Goal: Book appointment/travel/reservation

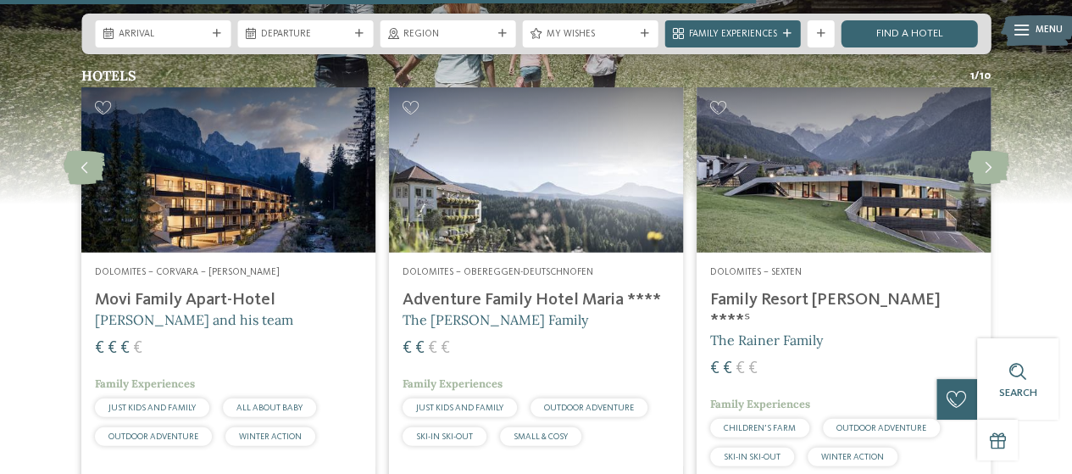
scroll to position [2030, 0]
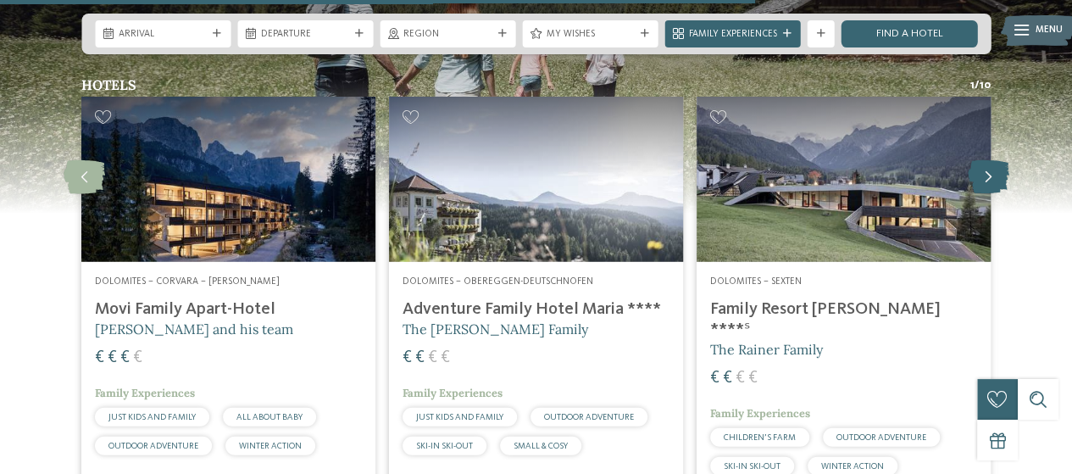
click at [995, 169] on icon at bounding box center [989, 177] width 42 height 34
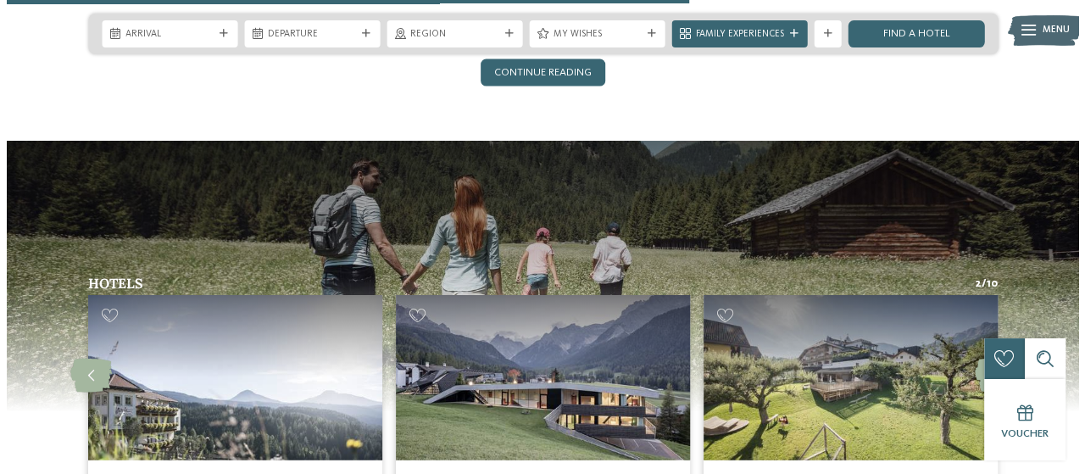
scroll to position [1830, 0]
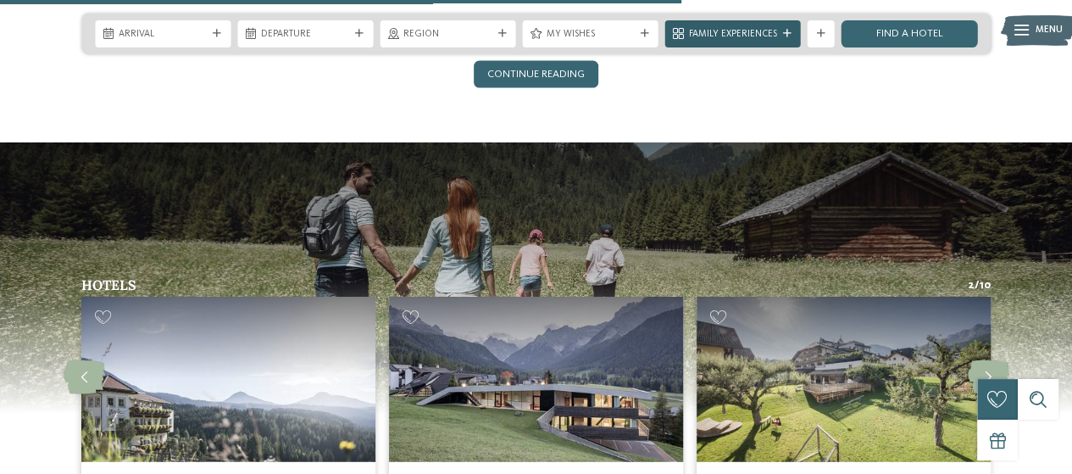
click at [752, 28] on span "Family Experiences" at bounding box center [733, 35] width 88 height 14
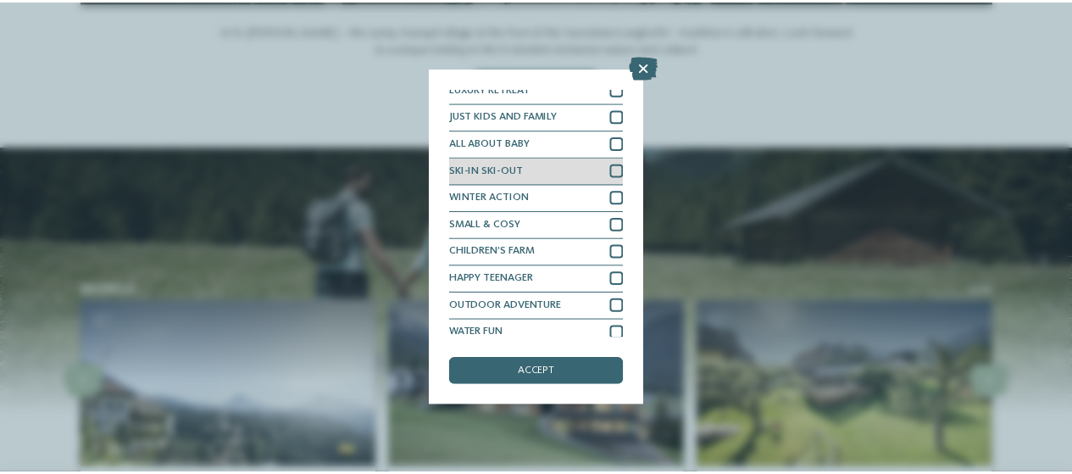
scroll to position [42, 0]
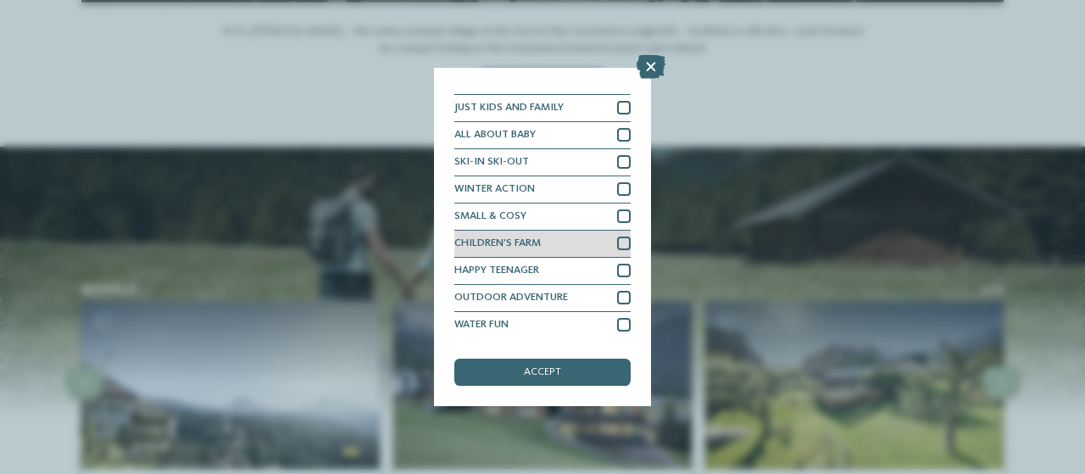
click at [554, 243] on div "CHILDREN’S FARM" at bounding box center [542, 243] width 176 height 27
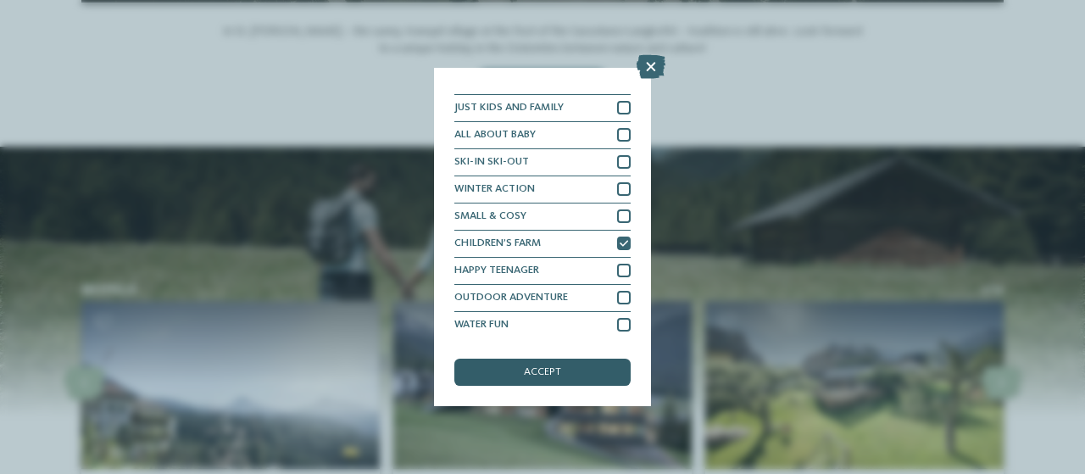
click at [555, 369] on span "accept" at bounding box center [542, 372] width 37 height 11
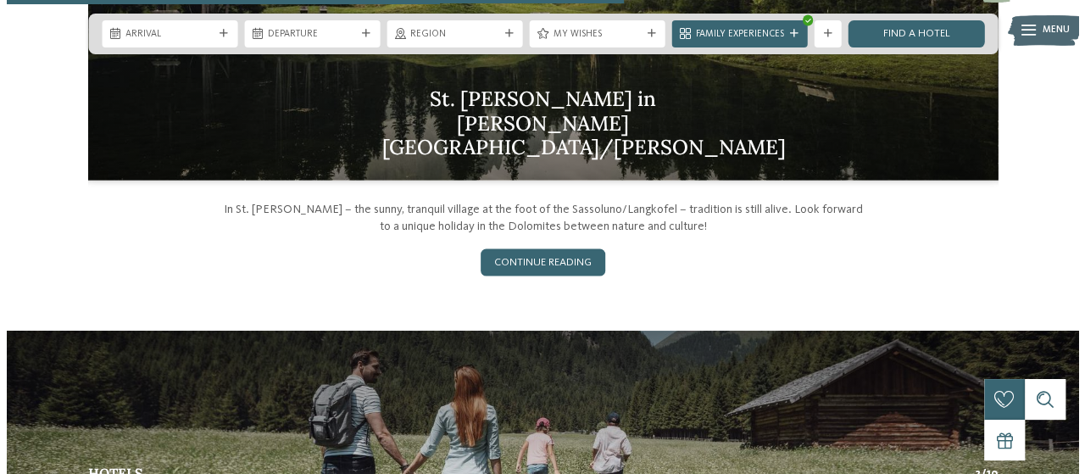
scroll to position [1631, 0]
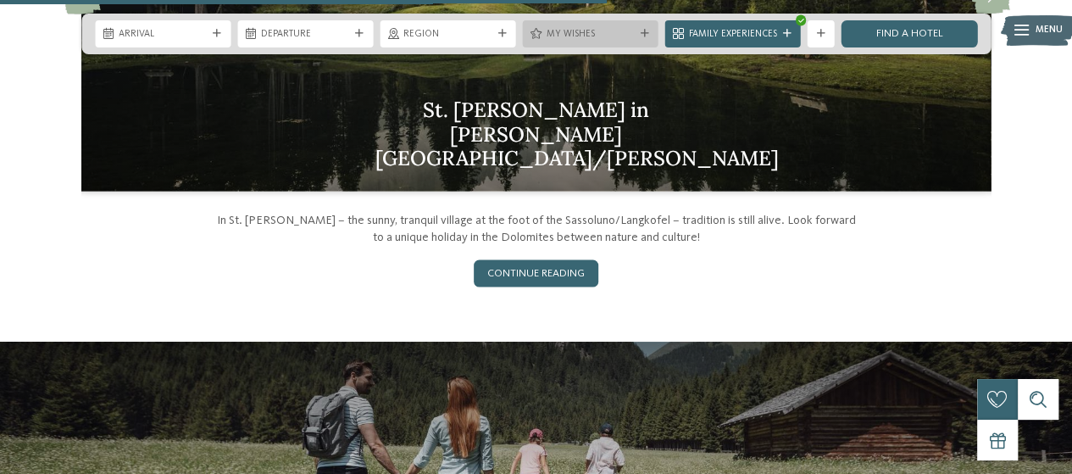
click at [587, 31] on span "My wishes" at bounding box center [591, 35] width 88 height 14
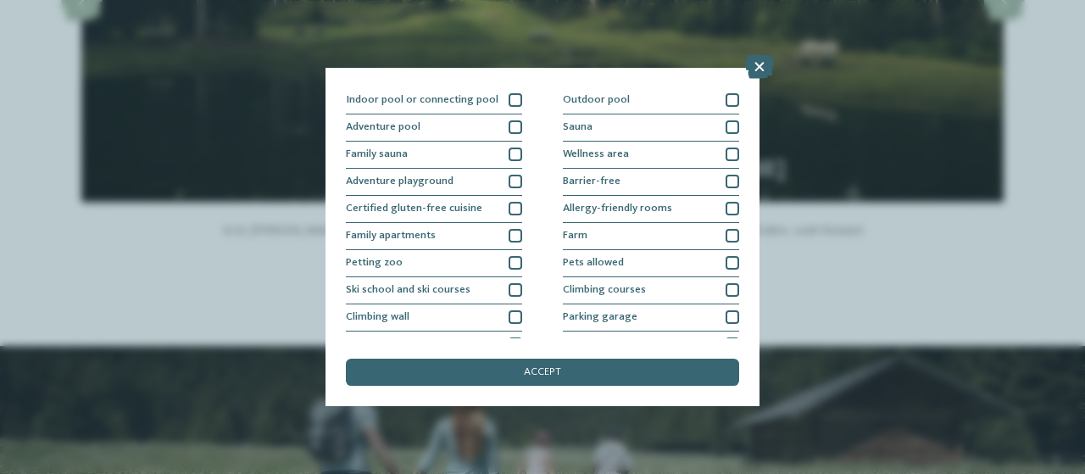
scroll to position [24, 0]
click at [567, 230] on span "Farm" at bounding box center [575, 235] width 25 height 11
click at [493, 262] on div "Petting zoo" at bounding box center [434, 262] width 176 height 27
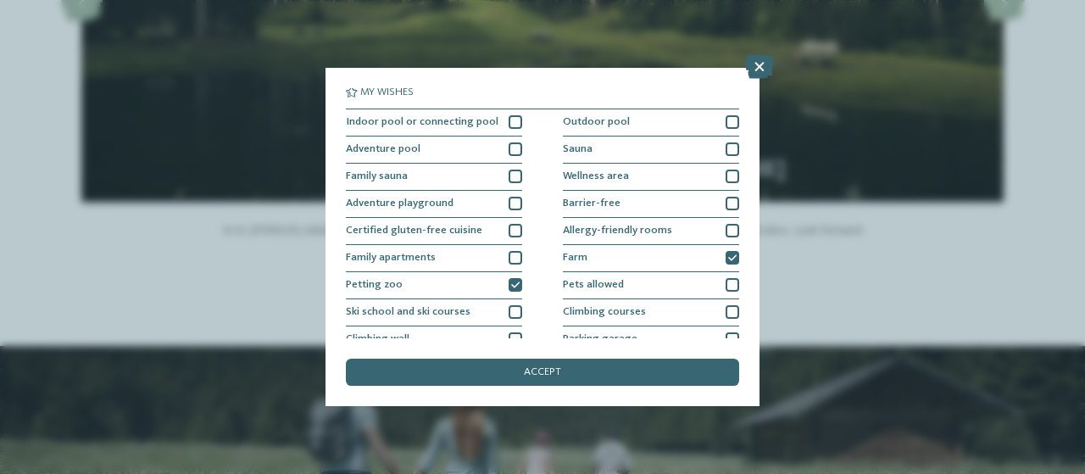
scroll to position [0, 0]
click at [510, 121] on div at bounding box center [515, 123] width 14 height 14
click at [602, 123] on span "Outdoor pool" at bounding box center [596, 123] width 67 height 11
click at [482, 197] on div "Adventure playground" at bounding box center [434, 205] width 176 height 27
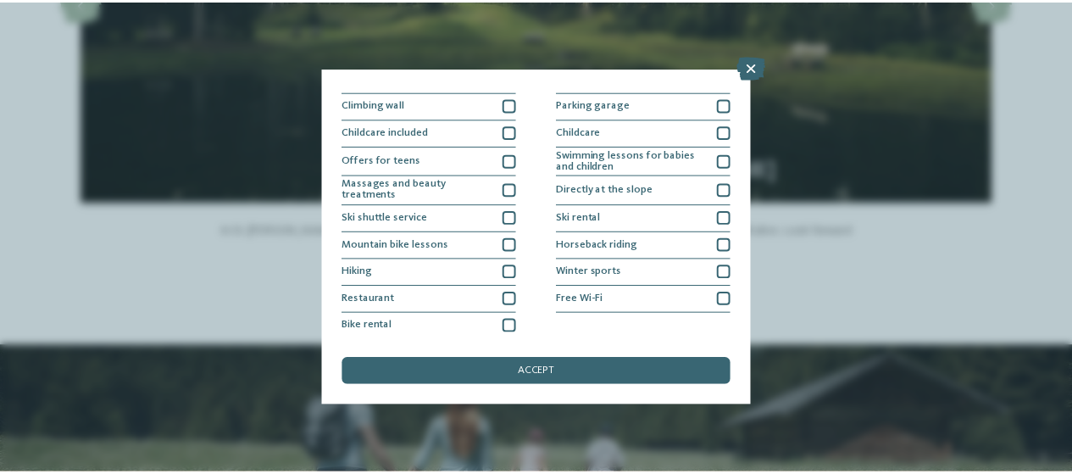
scroll to position [236, 0]
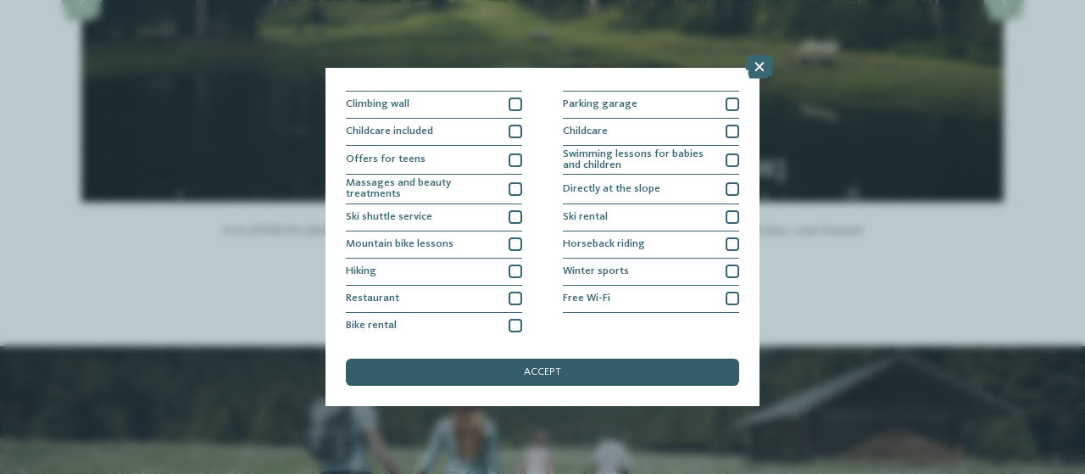
click at [542, 367] on span "accept" at bounding box center [542, 372] width 37 height 11
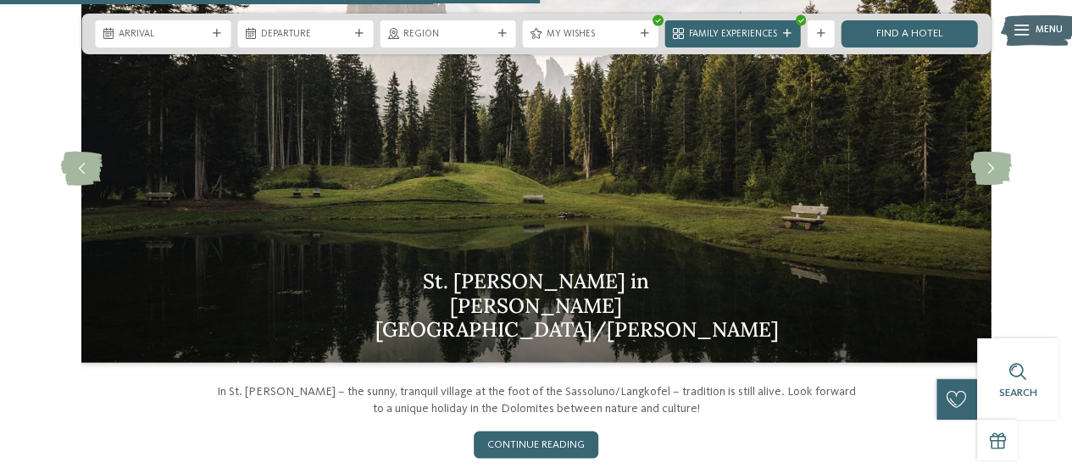
scroll to position [1445, 0]
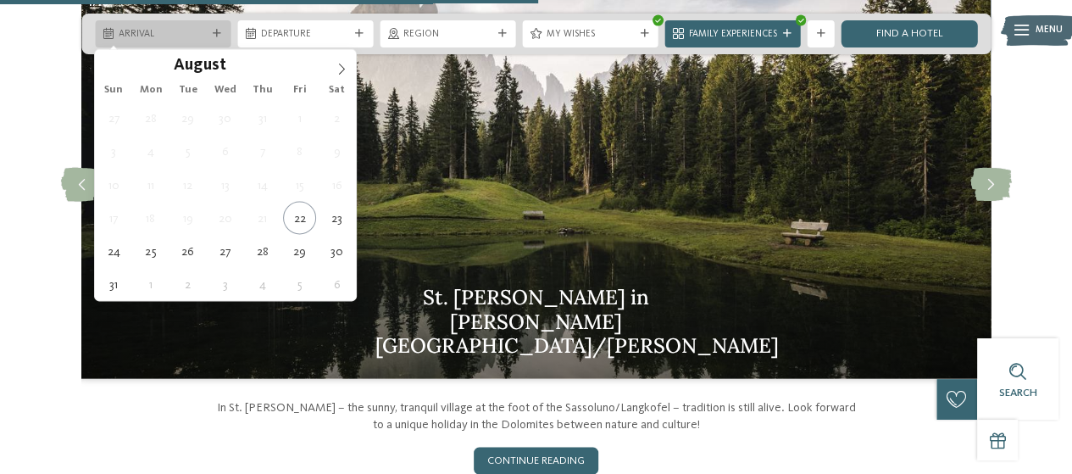
click at [157, 25] on div "Arrival" at bounding box center [163, 33] width 136 height 27
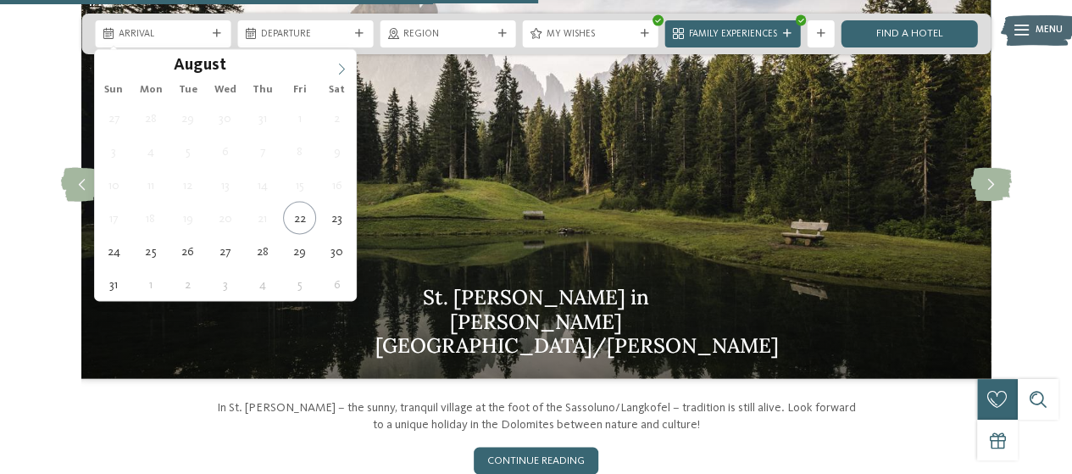
click at [345, 72] on icon at bounding box center [342, 69] width 12 height 12
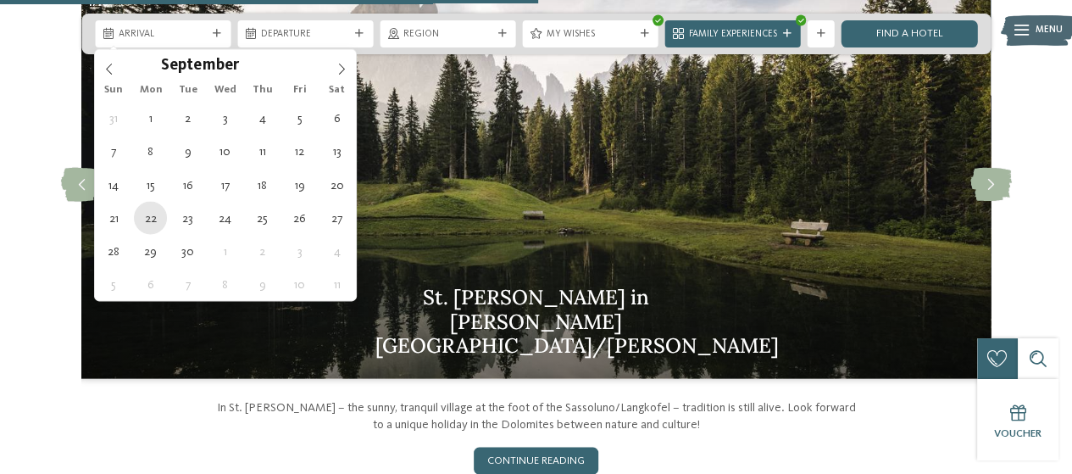
type div "22.09.2025"
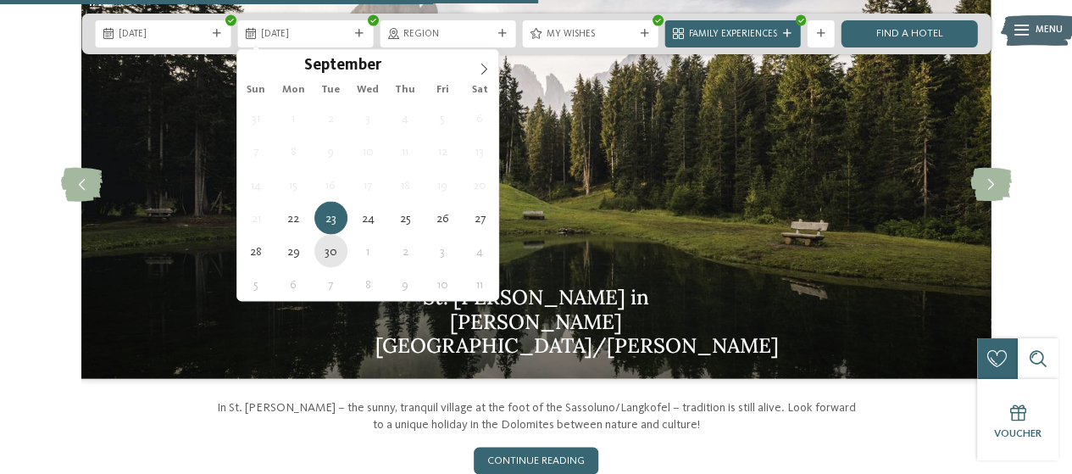
type div "30.09.2025"
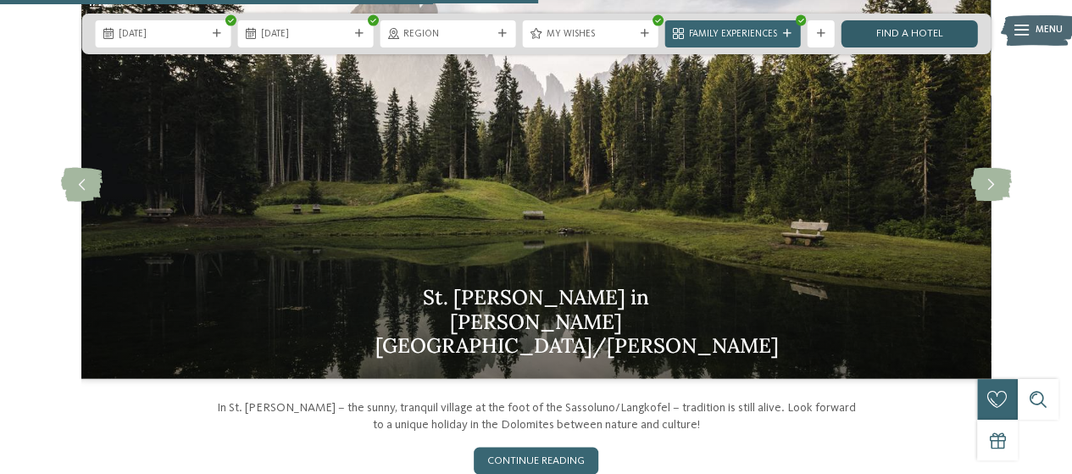
click at [926, 40] on link "Find a hotel" at bounding box center [909, 33] width 136 height 27
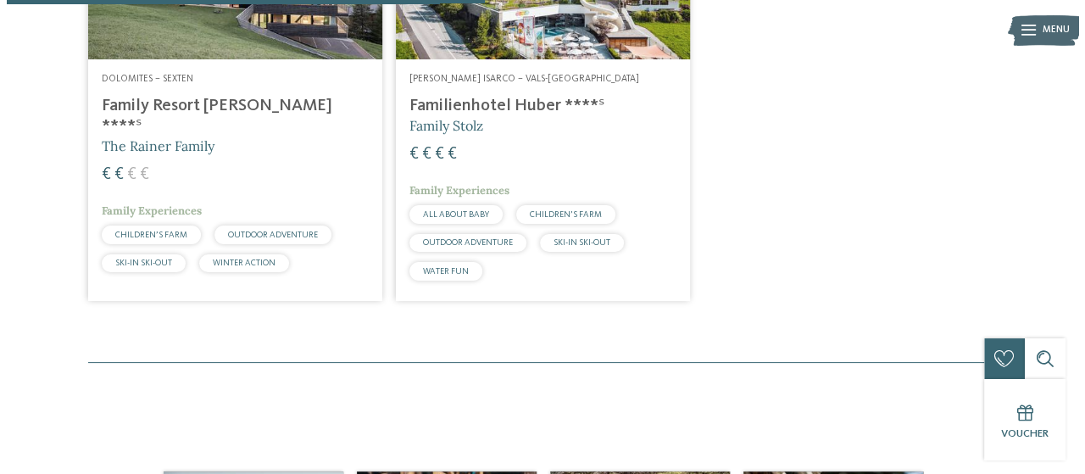
scroll to position [502, 0]
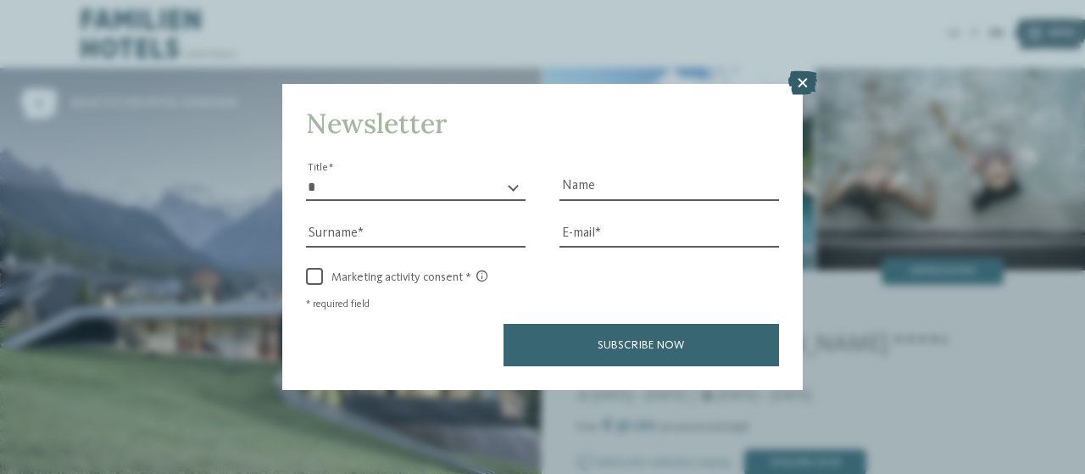
click at [804, 81] on icon at bounding box center [802, 83] width 29 height 24
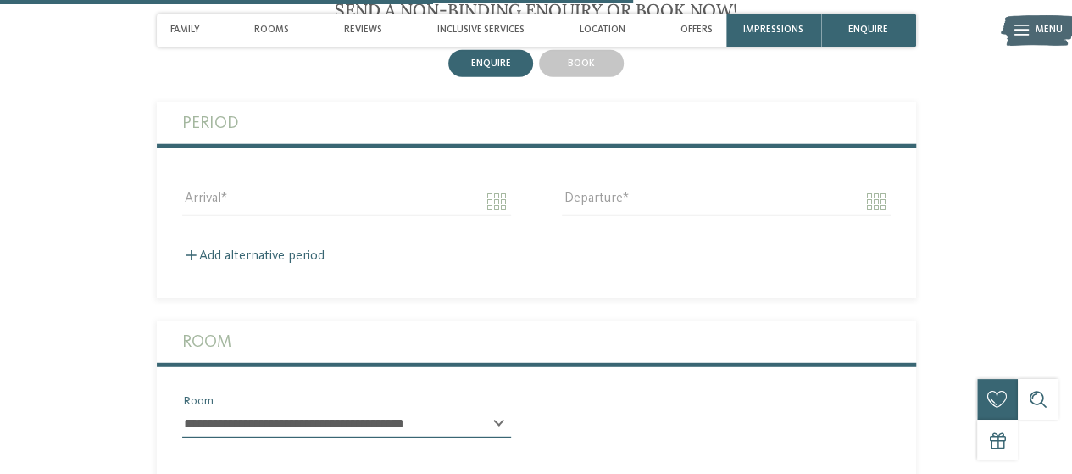
scroll to position [2116, 0]
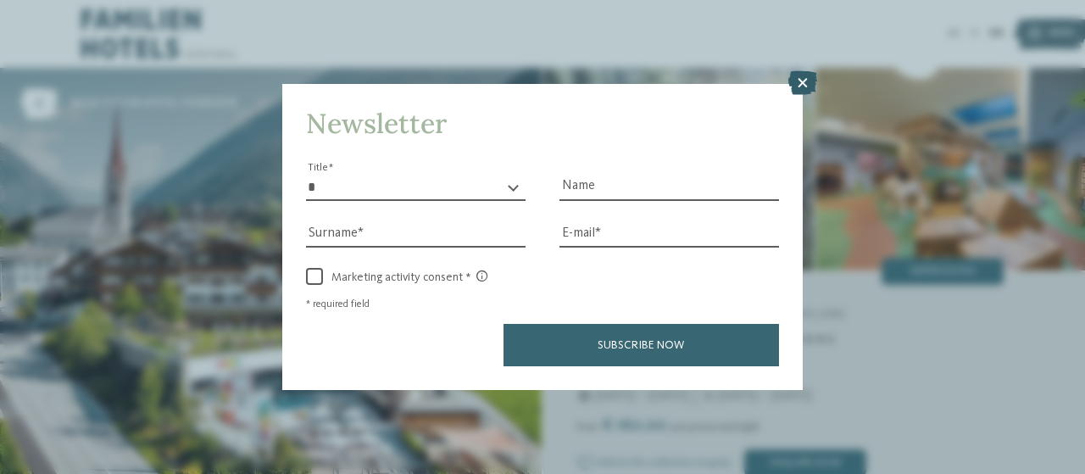
click at [807, 80] on icon at bounding box center [802, 83] width 29 height 24
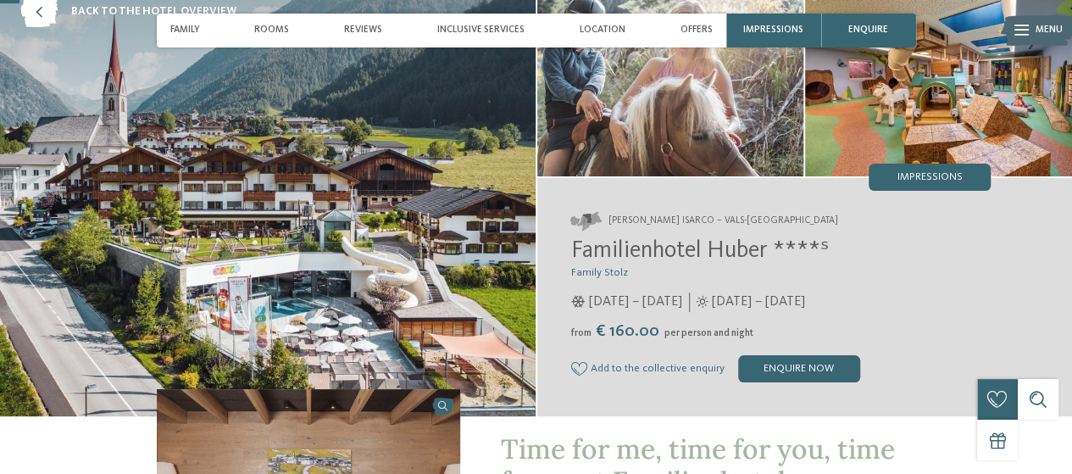
scroll to position [92, 0]
click at [347, 182] on img at bounding box center [268, 196] width 536 height 440
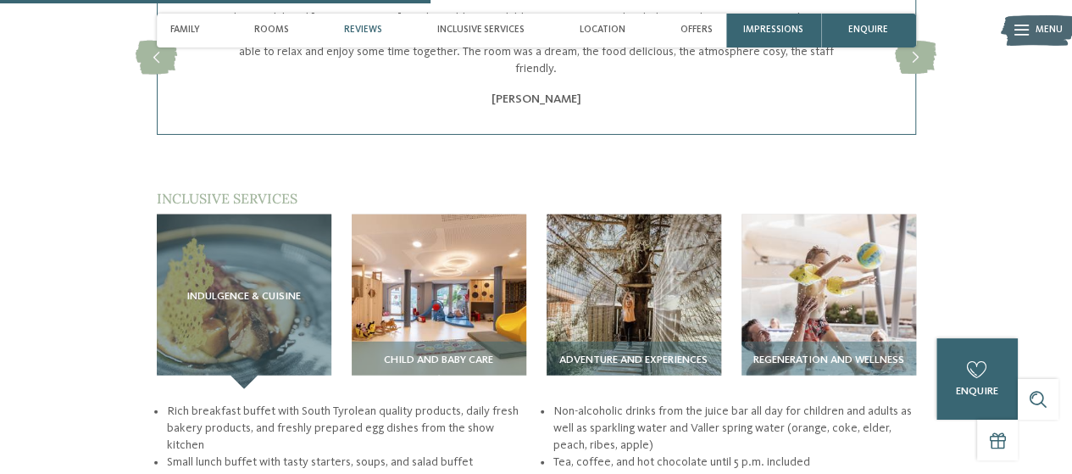
scroll to position [2007, 0]
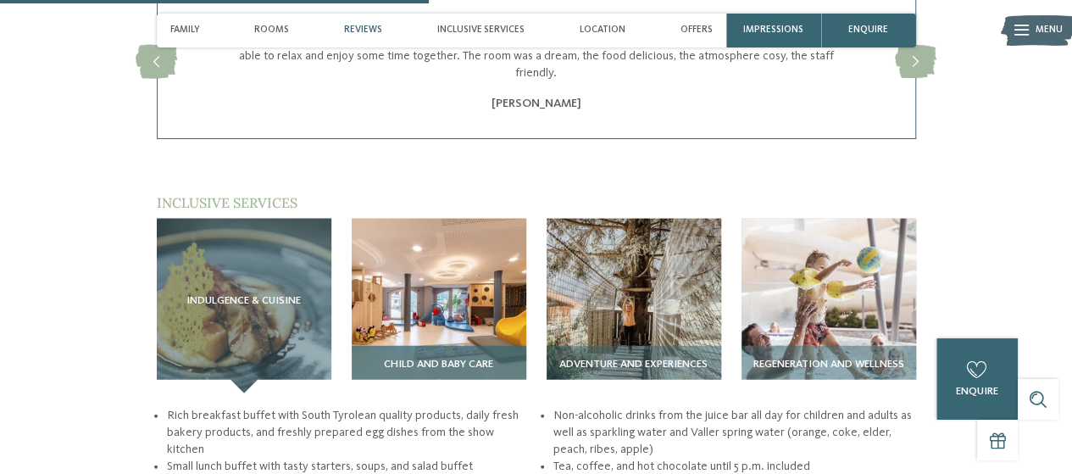
click at [478, 219] on img at bounding box center [439, 306] width 175 height 175
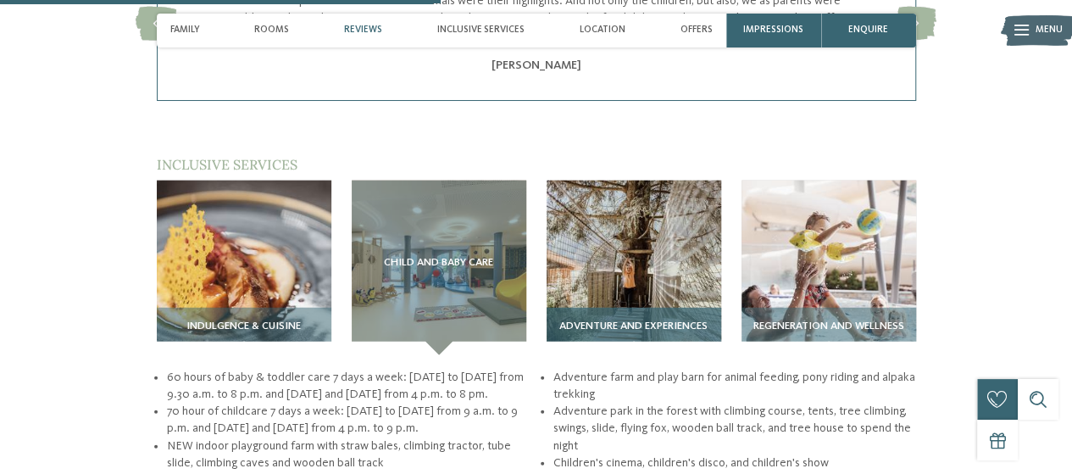
scroll to position [2039, 0]
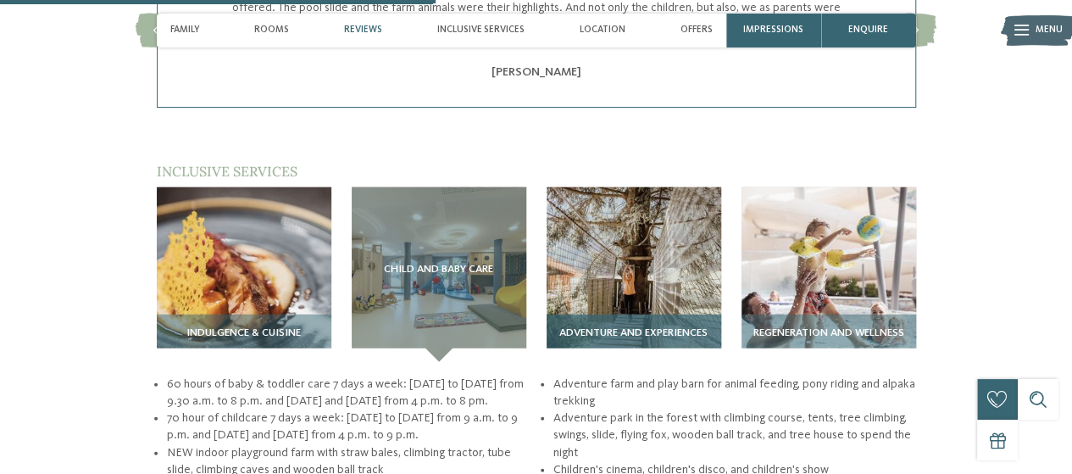
click at [606, 194] on img at bounding box center [634, 274] width 175 height 175
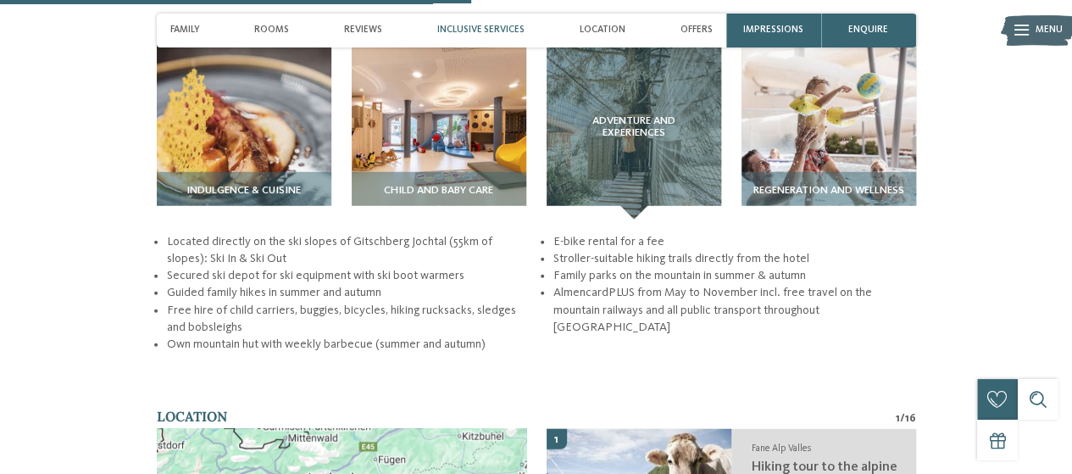
scroll to position [2182, 0]
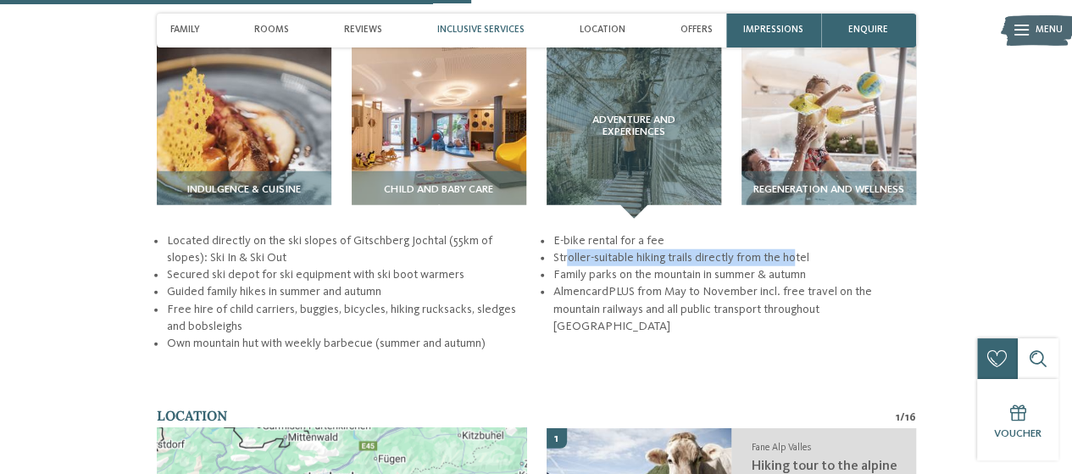
drag, startPoint x: 797, startPoint y: 208, endPoint x: 565, endPoint y: 208, distance: 231.3
click at [565, 249] on li "Stroller-suitable hiking trails directly from the hotel" at bounding box center [734, 257] width 363 height 17
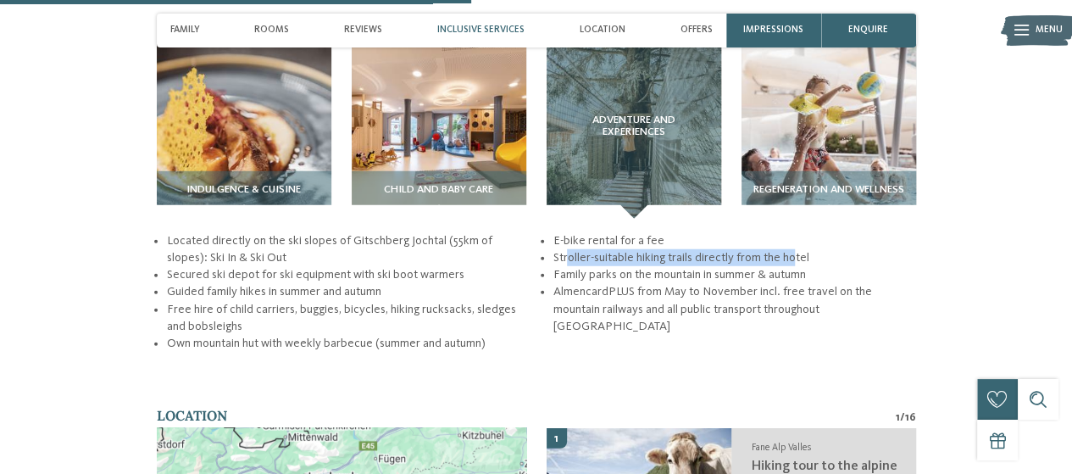
click at [565, 249] on li "Stroller-suitable hiking trails directly from the hotel" at bounding box center [734, 257] width 363 height 17
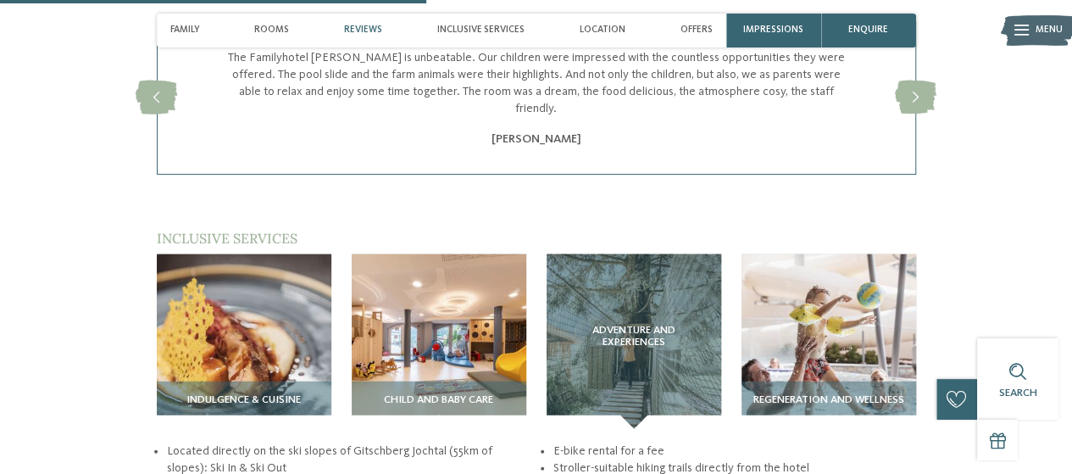
scroll to position [1971, 0]
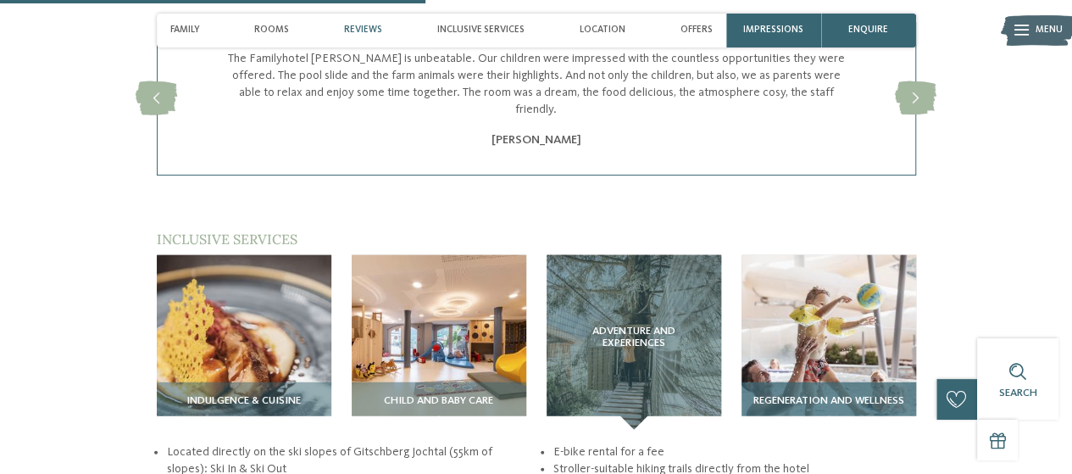
click at [810, 255] on img at bounding box center [828, 342] width 175 height 175
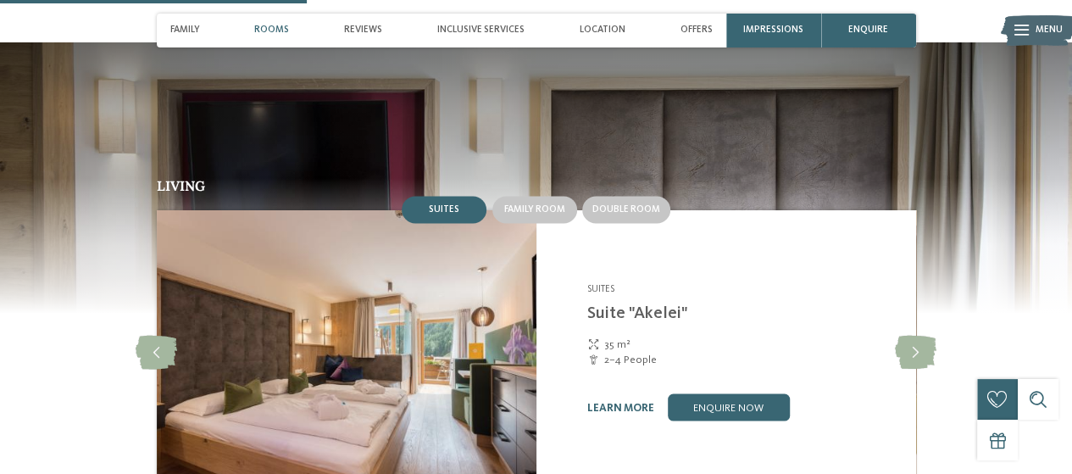
scroll to position [1420, 0]
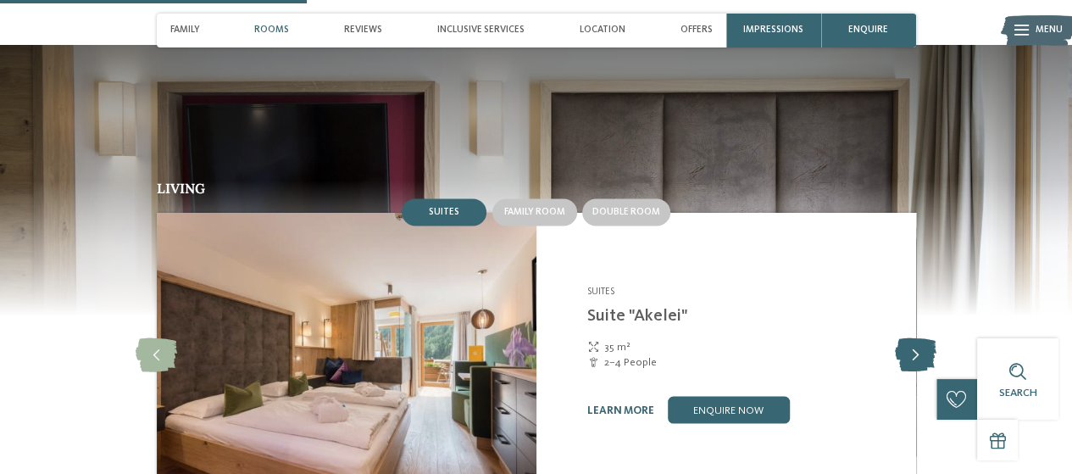
click at [910, 337] on icon at bounding box center [916, 354] width 42 height 34
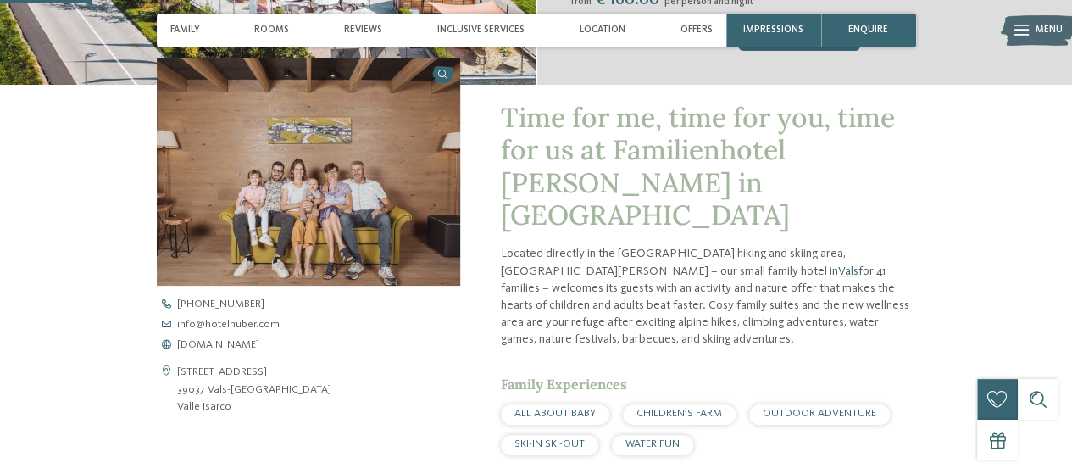
scroll to position [422, 0]
